Goal: Complete application form

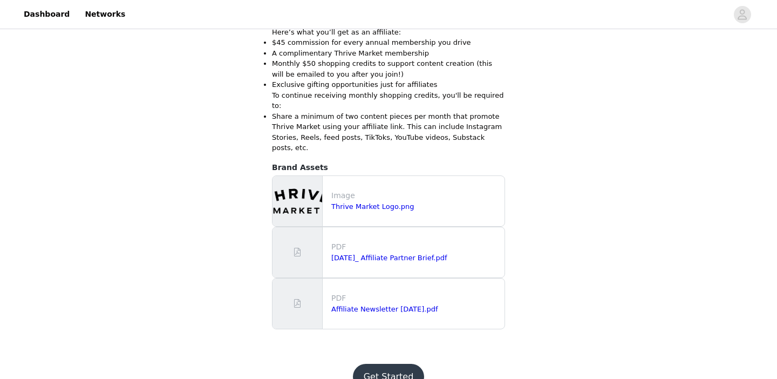
scroll to position [359, 0]
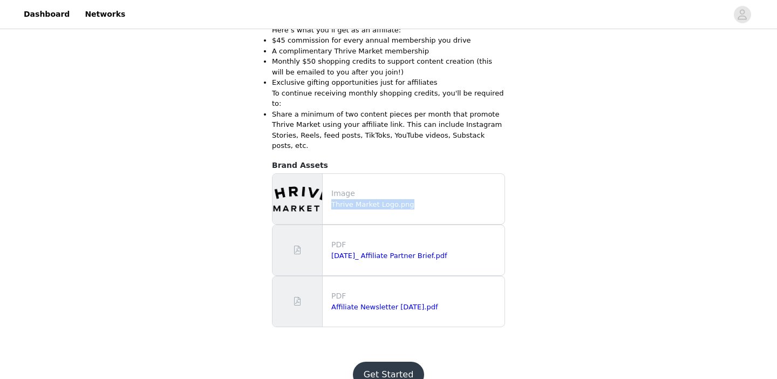
click at [383, 362] on button "Get Started" at bounding box center [389, 375] width 72 height 26
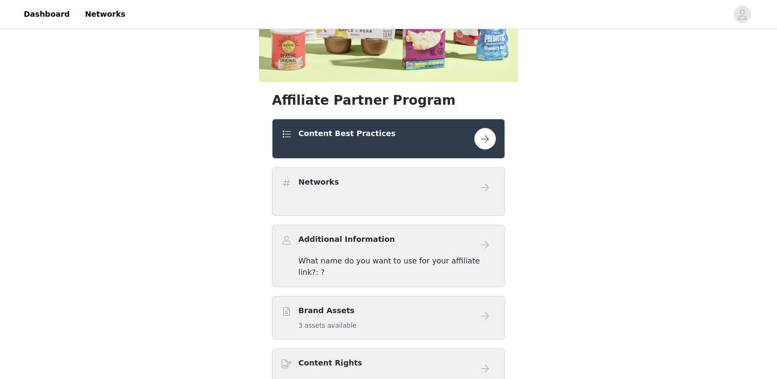
scroll to position [209, 0]
click at [482, 139] on button "button" at bounding box center [485, 138] width 22 height 22
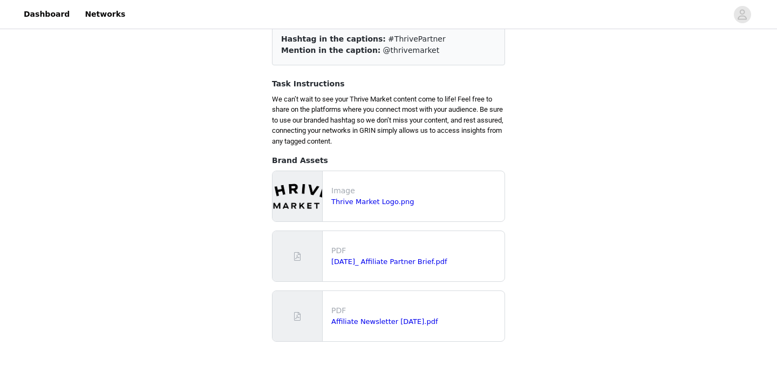
scroll to position [154, 0]
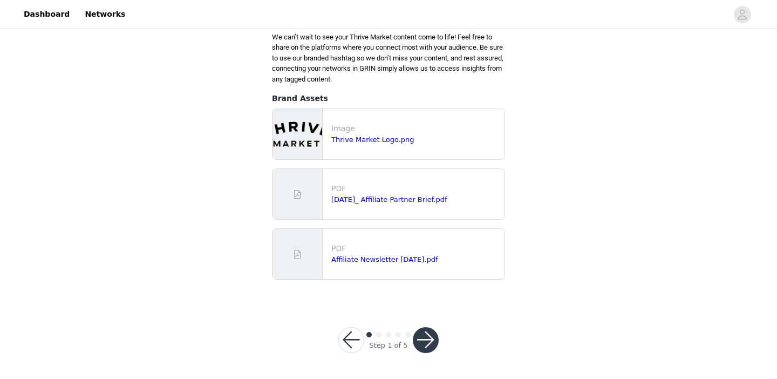
click at [431, 338] on button "button" at bounding box center [426, 340] width 26 height 26
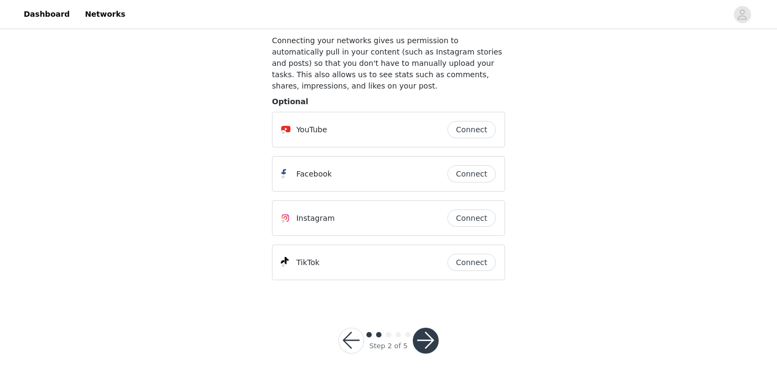
scroll to position [63, 0]
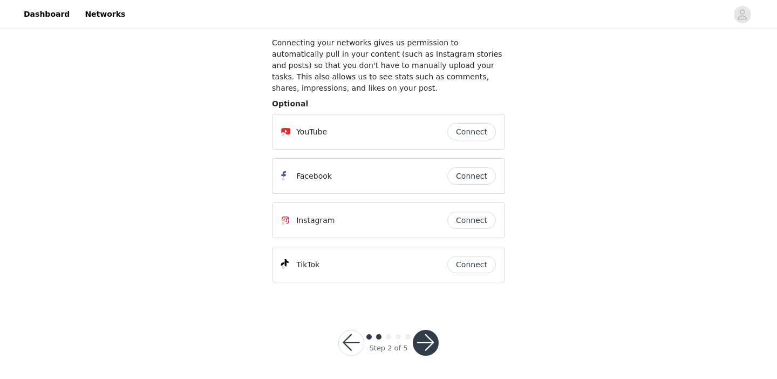
click at [427, 338] on button "button" at bounding box center [426, 343] width 26 height 26
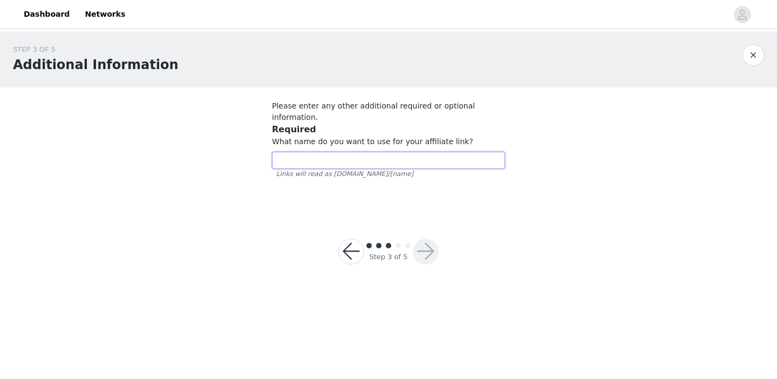
click at [459, 152] on input "text" at bounding box center [388, 160] width 233 height 17
type input "stephanierenee11"
click at [428, 243] on button "button" at bounding box center [426, 252] width 26 height 26
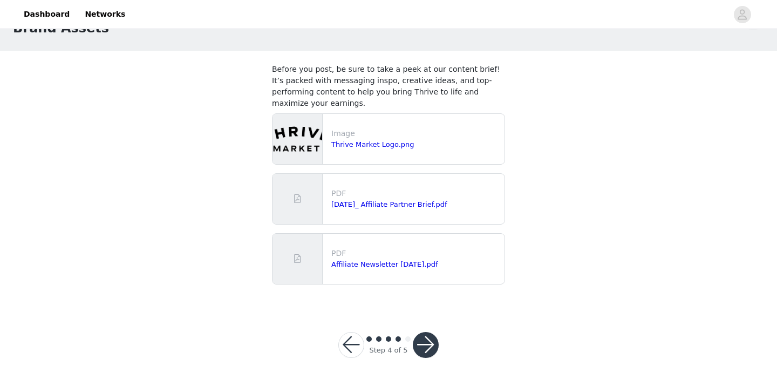
scroll to position [41, 0]
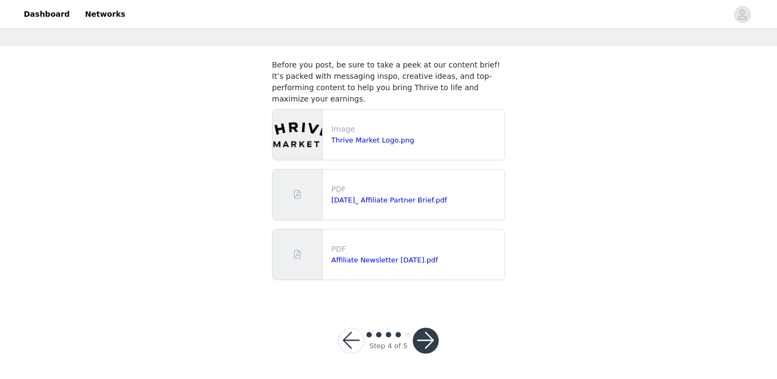
click at [419, 338] on button "button" at bounding box center [426, 341] width 26 height 26
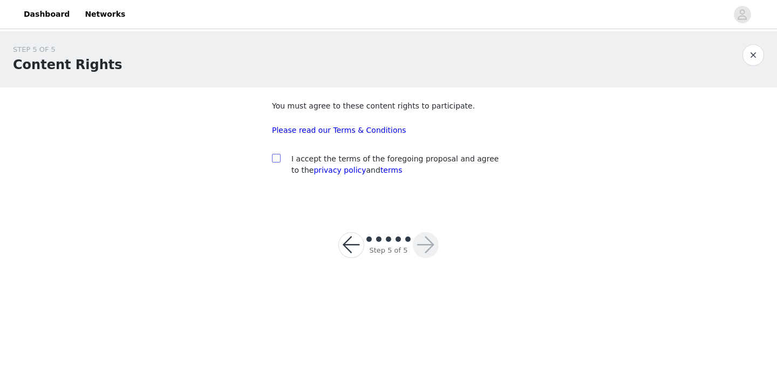
click at [276, 160] on input "checkbox" at bounding box center [276, 158] width 8 height 8
checkbox input "true"
click at [428, 245] on button "button" at bounding box center [426, 245] width 26 height 26
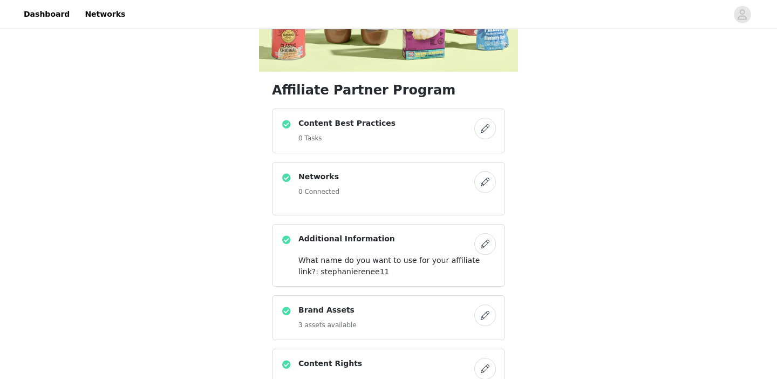
scroll to position [370, 0]
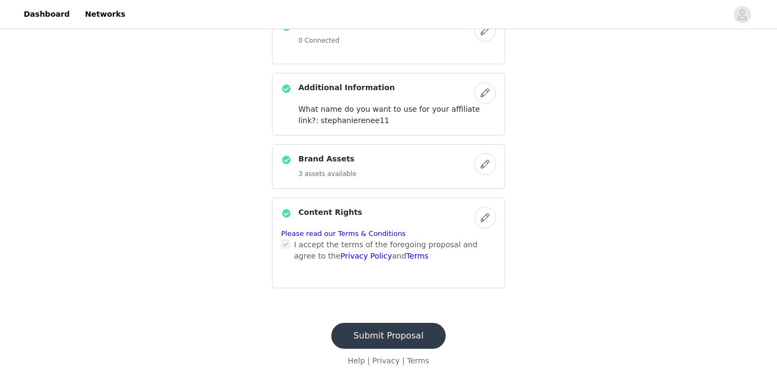
click at [393, 333] on button "Submit Proposal" at bounding box center [388, 336] width 114 height 26
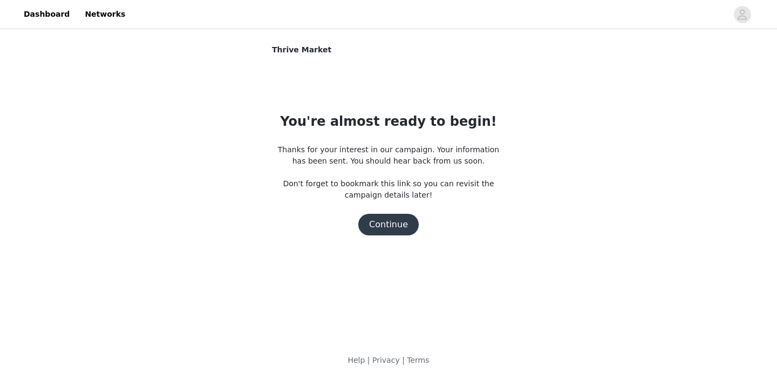
scroll to position [0, 0]
click at [400, 226] on button "Continue" at bounding box center [388, 225] width 60 height 22
